Goal: Information Seeking & Learning: Understand process/instructions

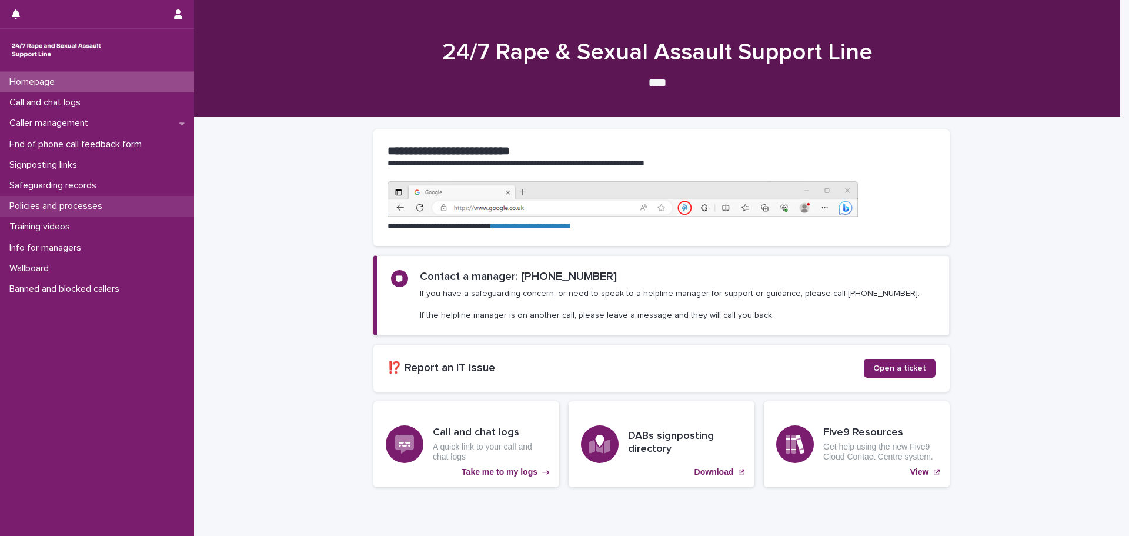
click at [40, 206] on p "Policies and processes" at bounding box center [58, 206] width 107 height 11
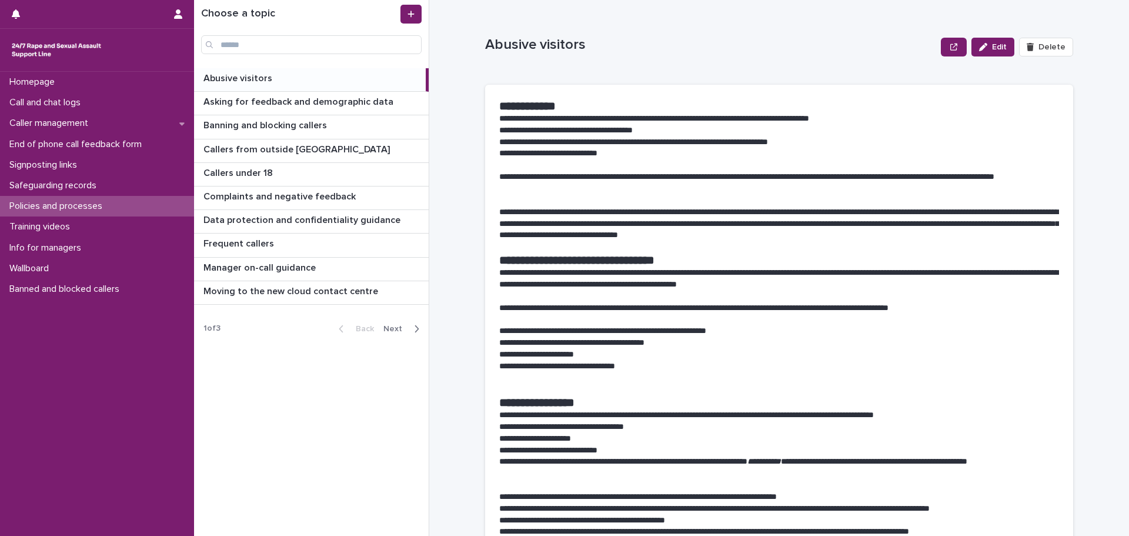
click at [399, 334] on div "Back Next" at bounding box center [378, 328] width 99 height 29
click at [396, 328] on span "Next" at bounding box center [396, 329] width 26 height 8
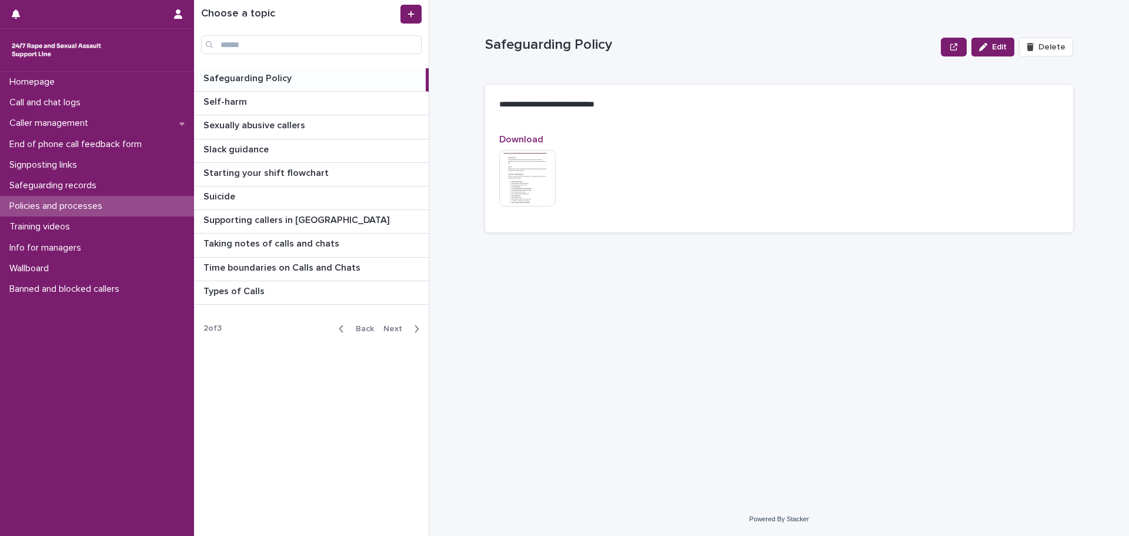
click at [396, 328] on span "Next" at bounding box center [396, 329] width 26 height 8
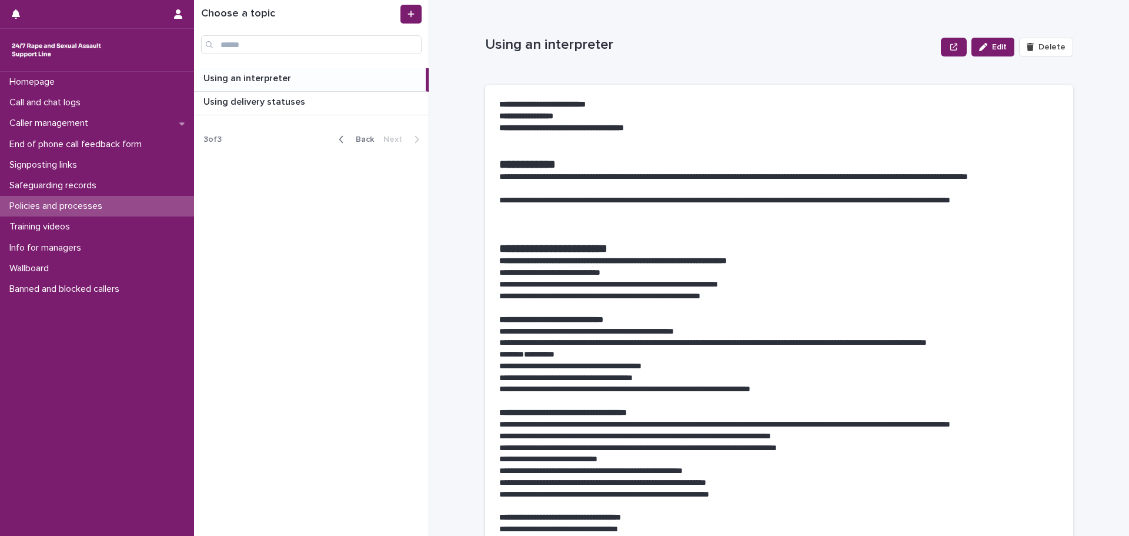
click at [361, 139] on span "Back" at bounding box center [361, 139] width 25 height 8
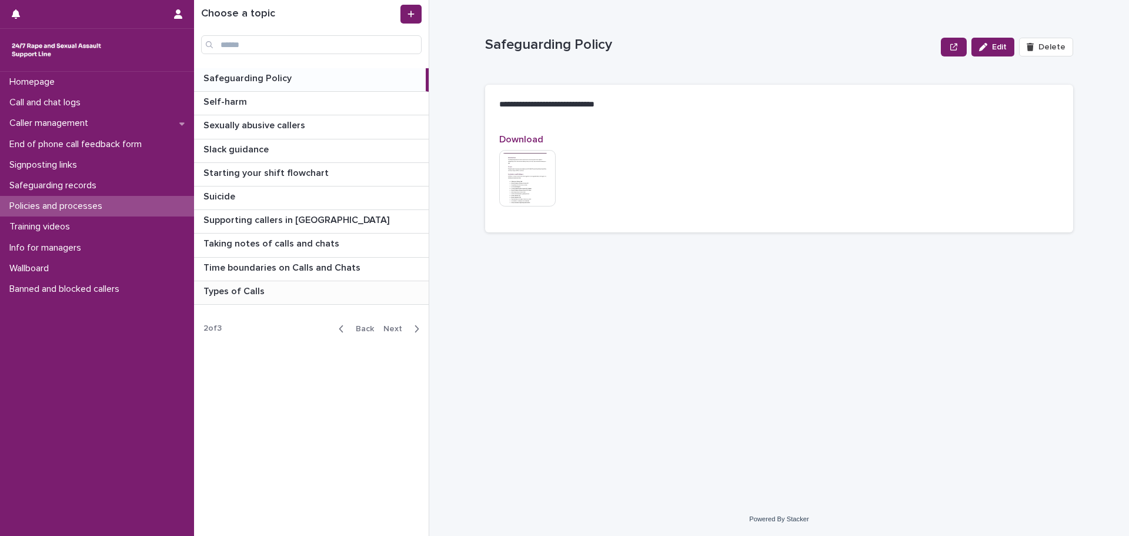
click at [223, 295] on p "Types of Calls" at bounding box center [236, 290] width 64 height 14
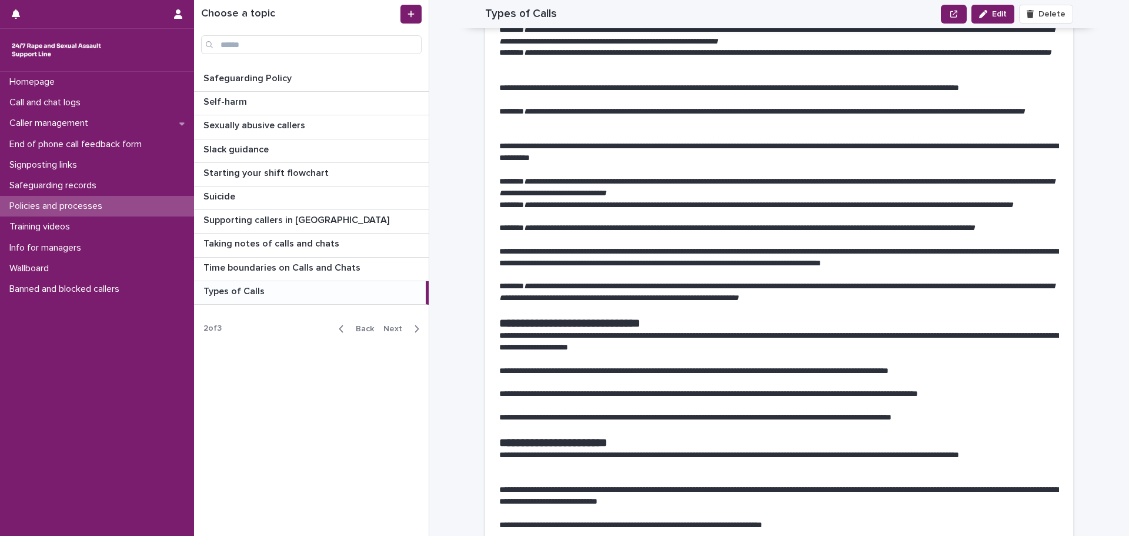
scroll to position [1706, 0]
